Goal: Task Accomplishment & Management: Complete application form

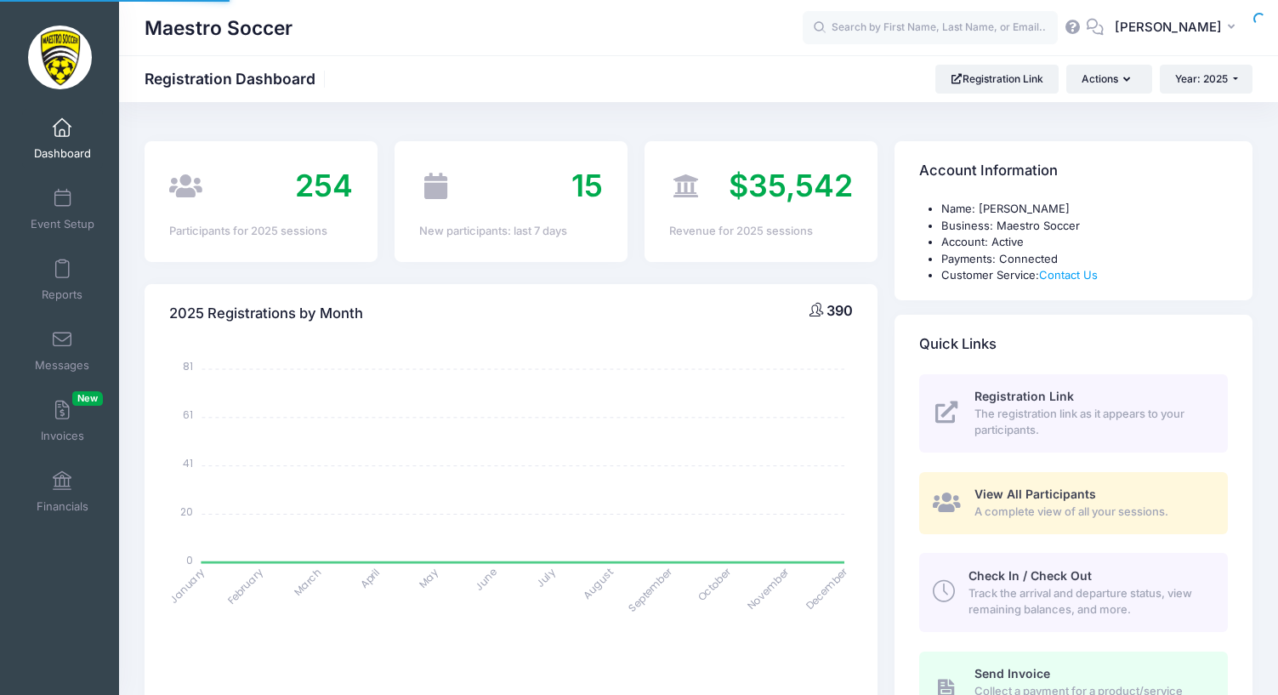
select select
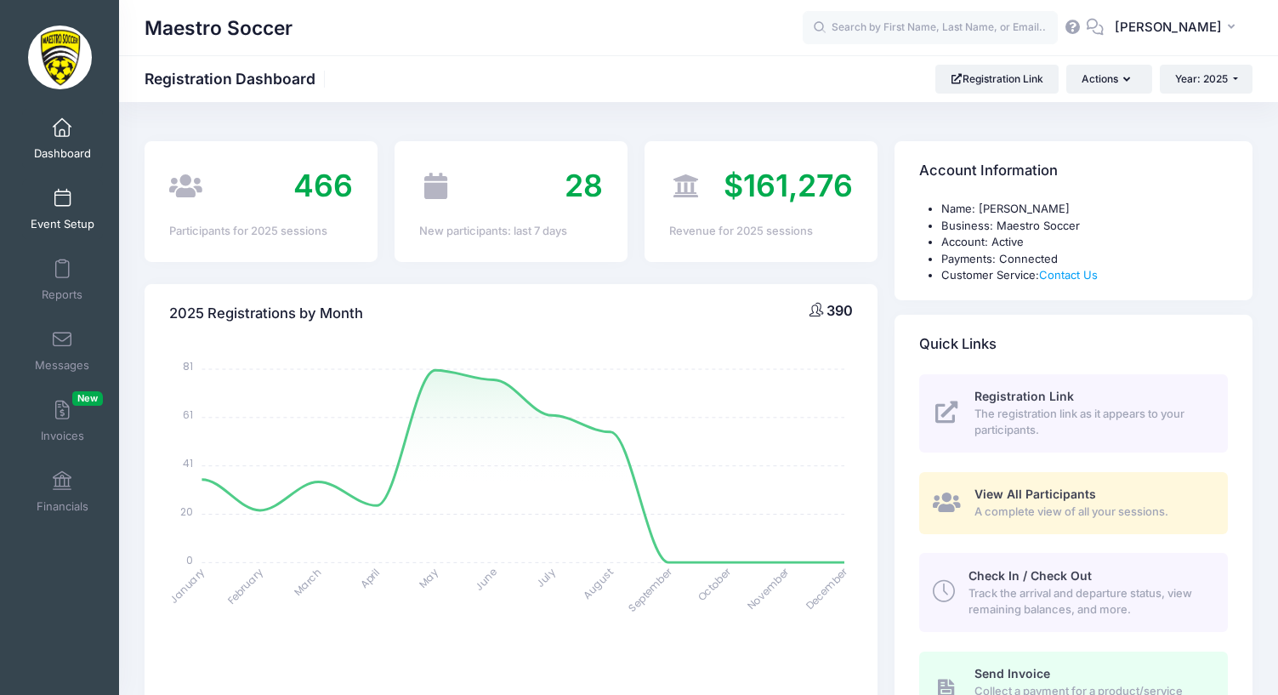
click at [65, 232] on link "Event Setup" at bounding box center [62, 209] width 81 height 60
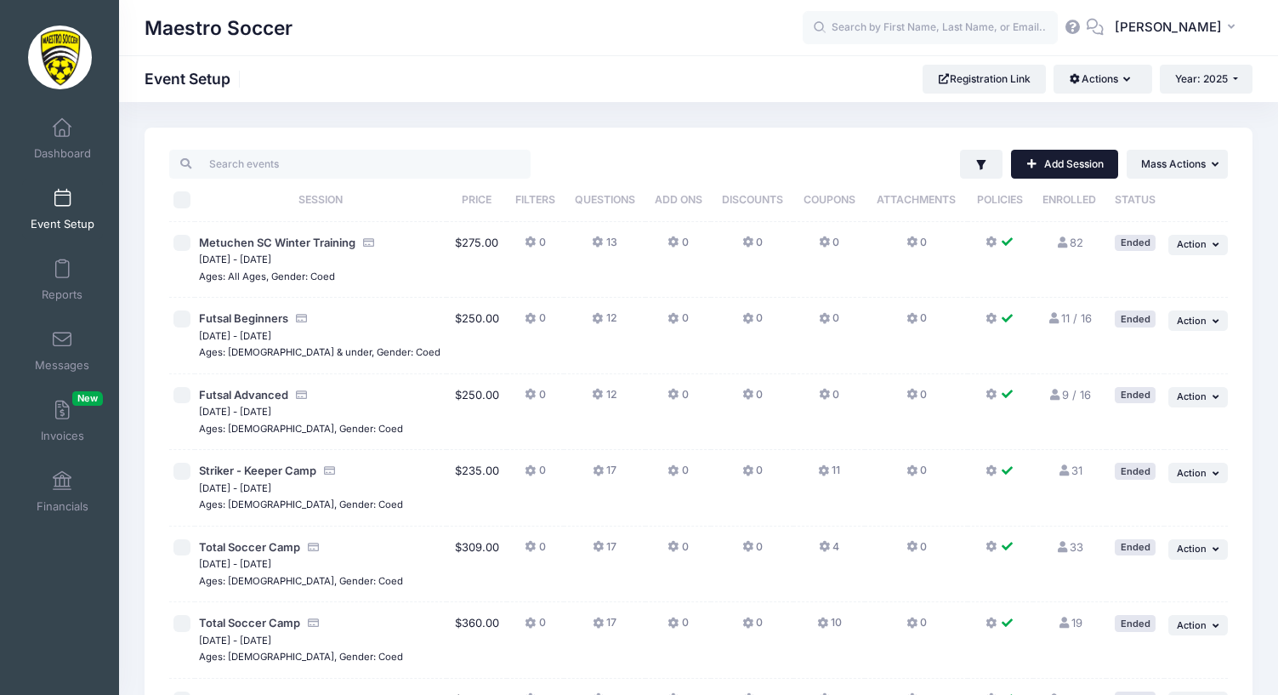
click at [1078, 164] on link "Add Session" at bounding box center [1064, 164] width 107 height 29
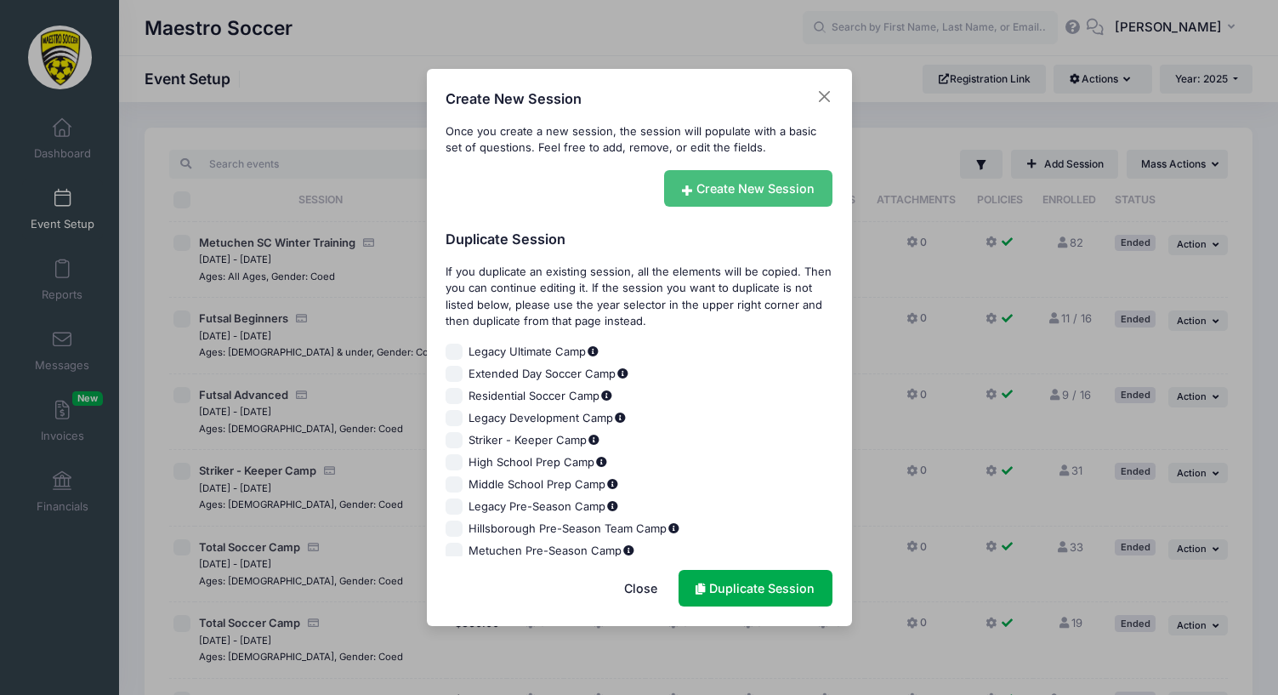
click at [728, 192] on link "Create New Session" at bounding box center [748, 188] width 168 height 37
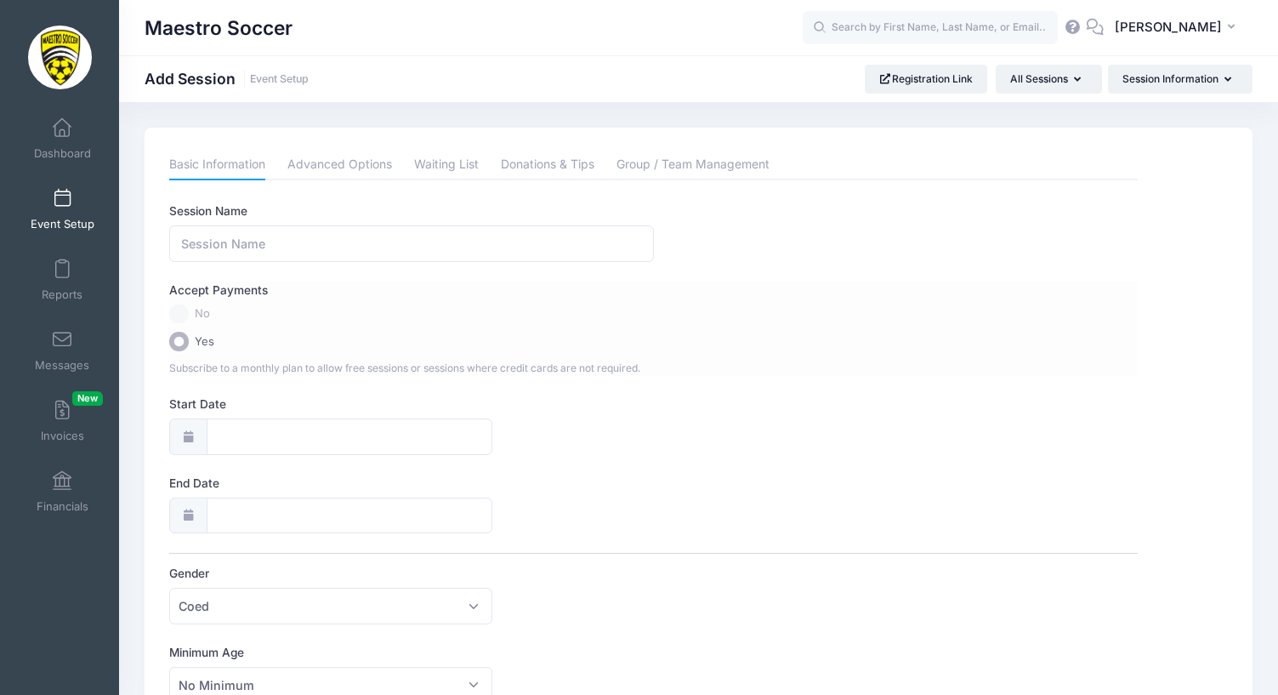
click at [183, 313] on label "No" at bounding box center [653, 314] width 969 height 20
click at [1180, 43] on button "JB Jim Buchanan" at bounding box center [1178, 28] width 149 height 39
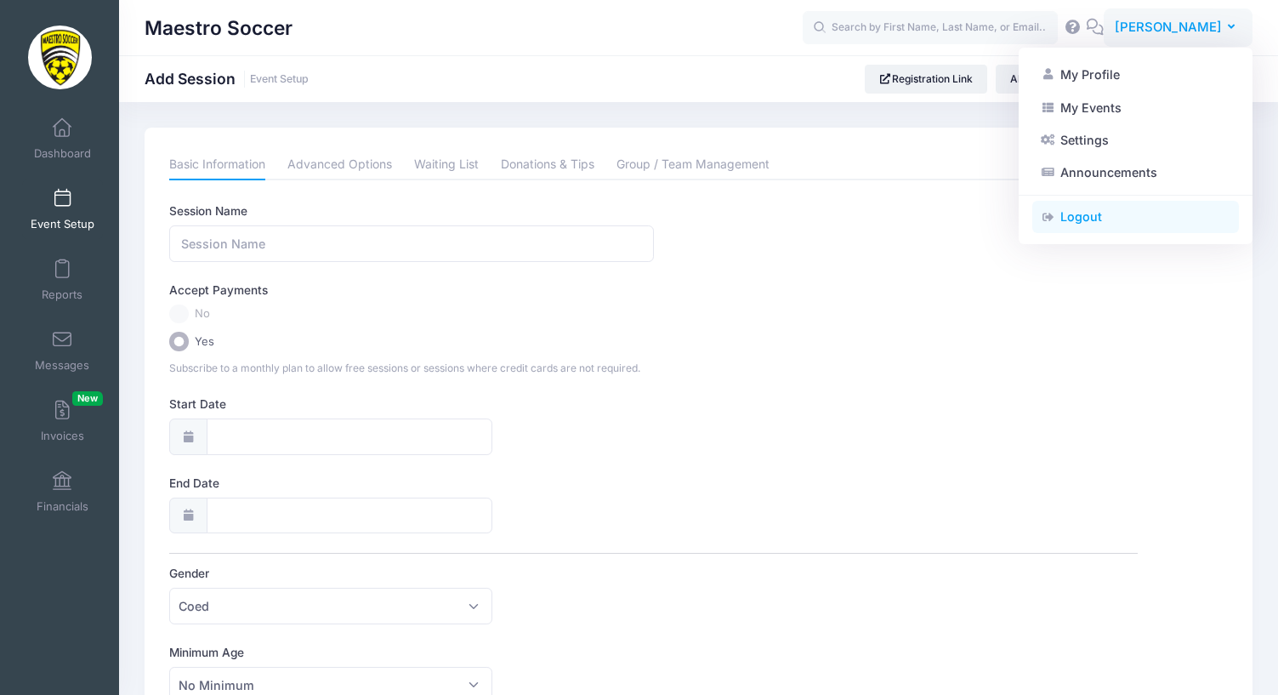
click at [1154, 227] on link "Logout" at bounding box center [1135, 217] width 207 height 32
